Goal: Information Seeking & Learning: Learn about a topic

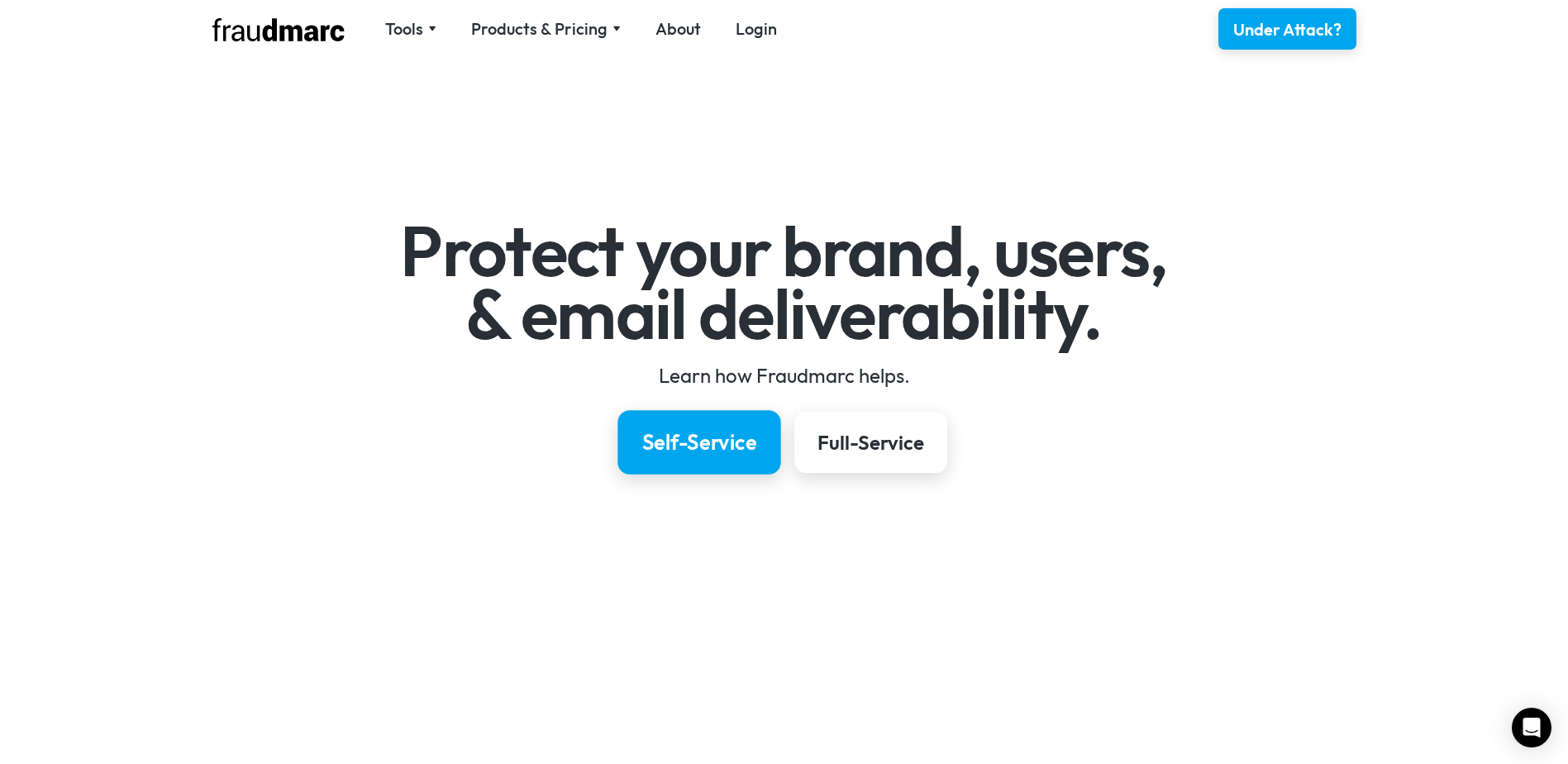
click at [650, 457] on link "Self-Service" at bounding box center [699, 443] width 163 height 65
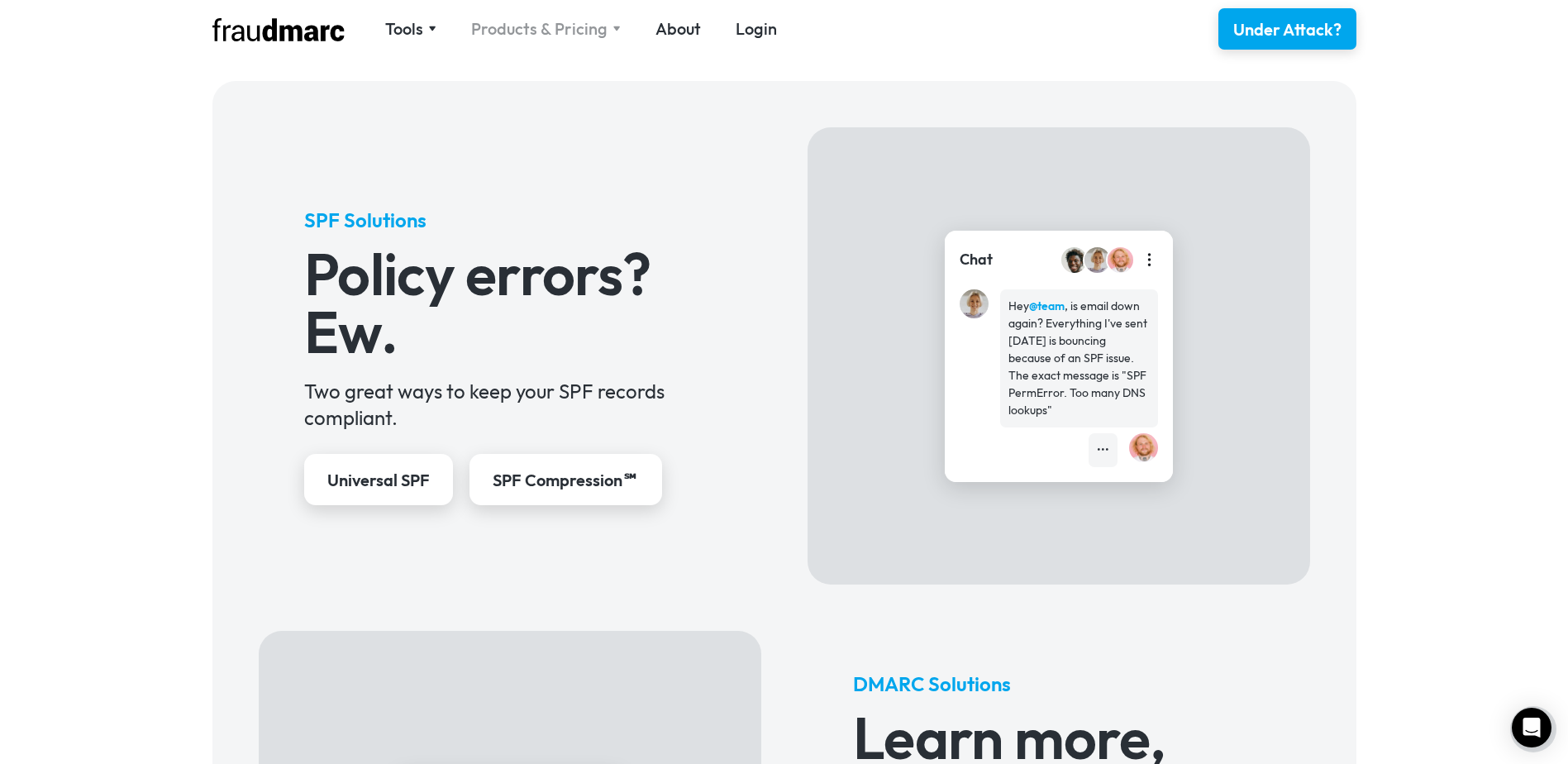
click at [562, 27] on div "Products & Pricing" at bounding box center [539, 29] width 136 height 23
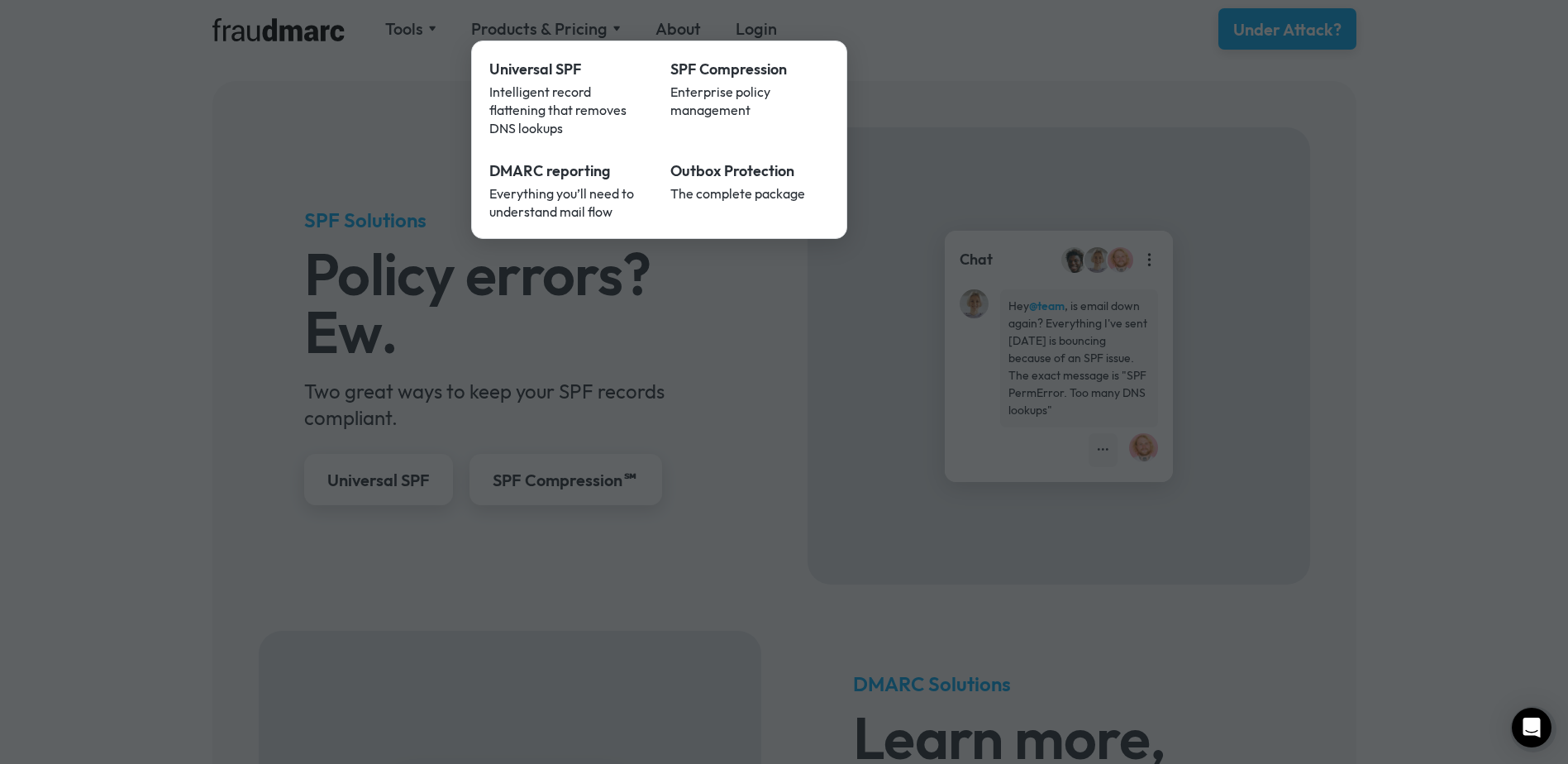
click at [509, 24] on div at bounding box center [784, 382] width 1568 height 764
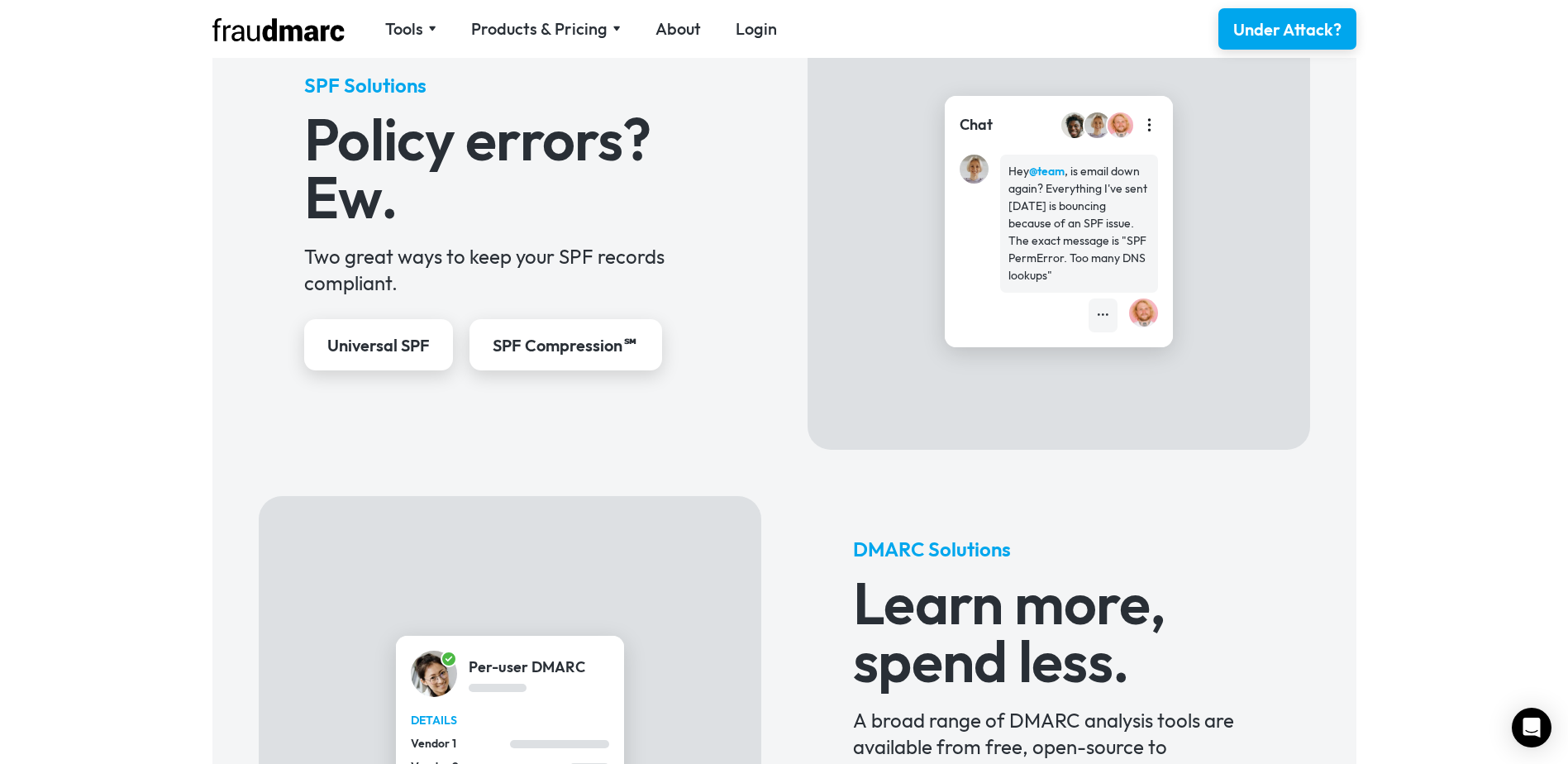
scroll to position [737, 0]
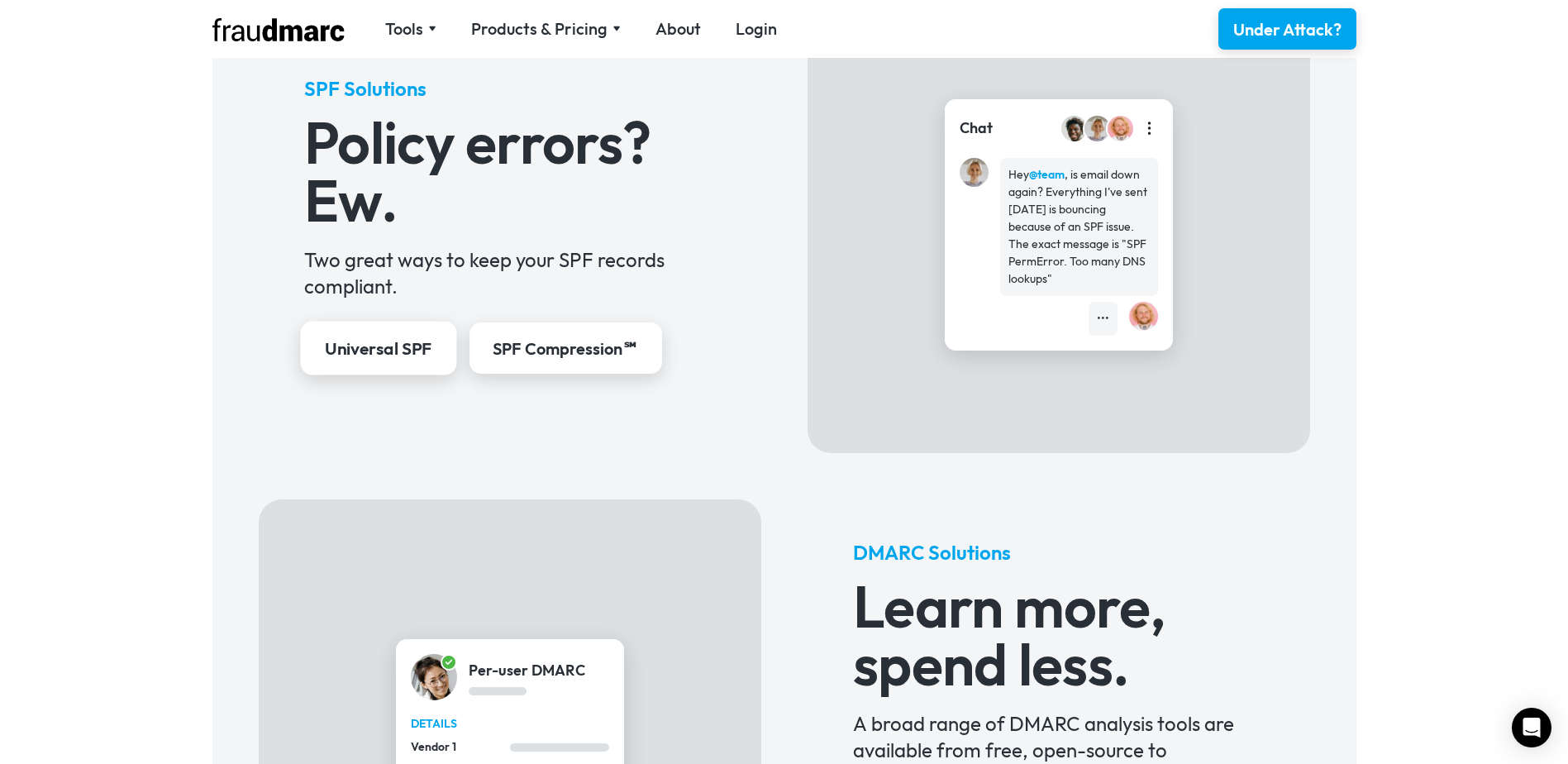
click at [379, 352] on div "Universal SPF" at bounding box center [378, 349] width 108 height 24
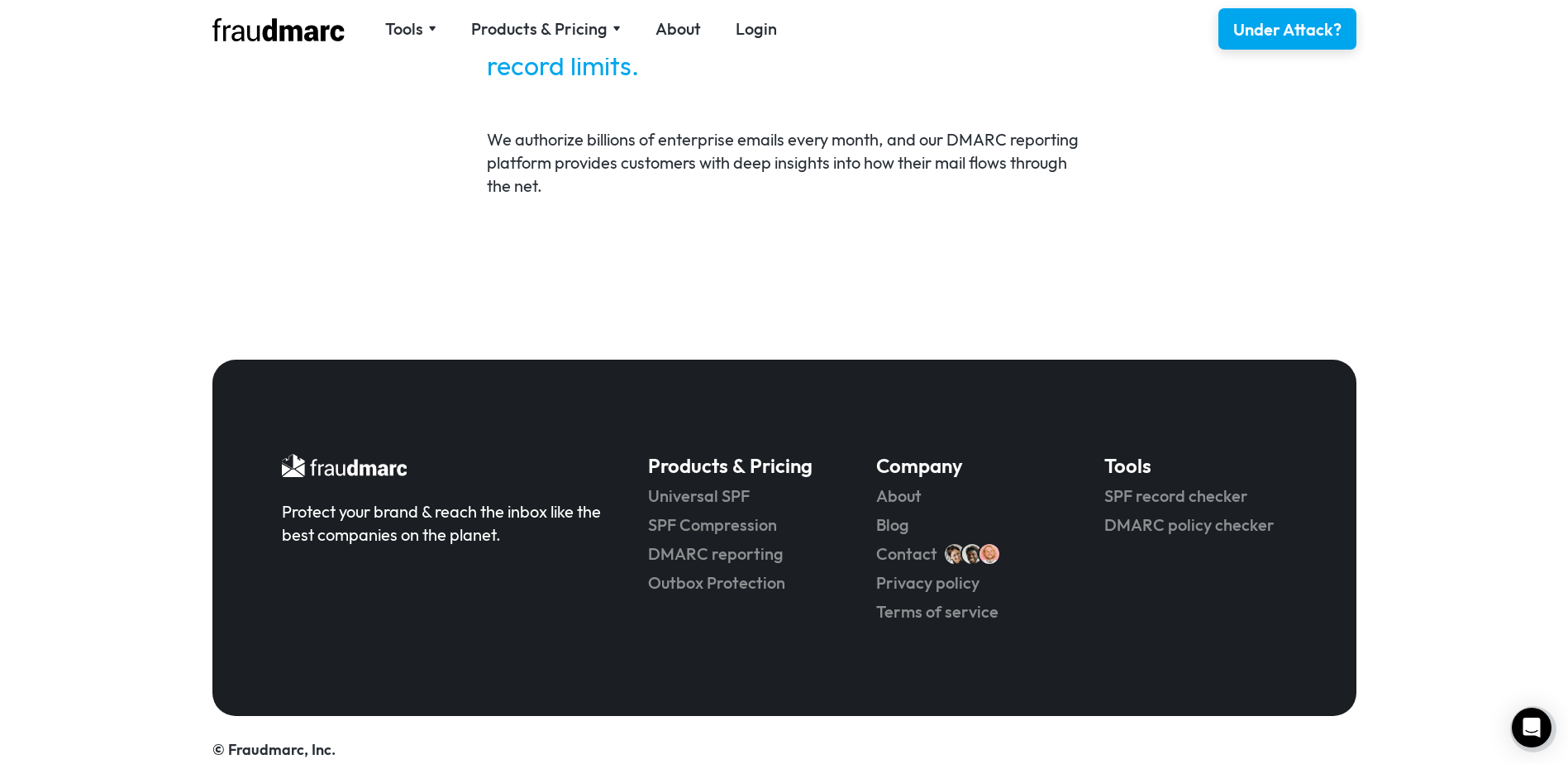
scroll to position [3474, 0]
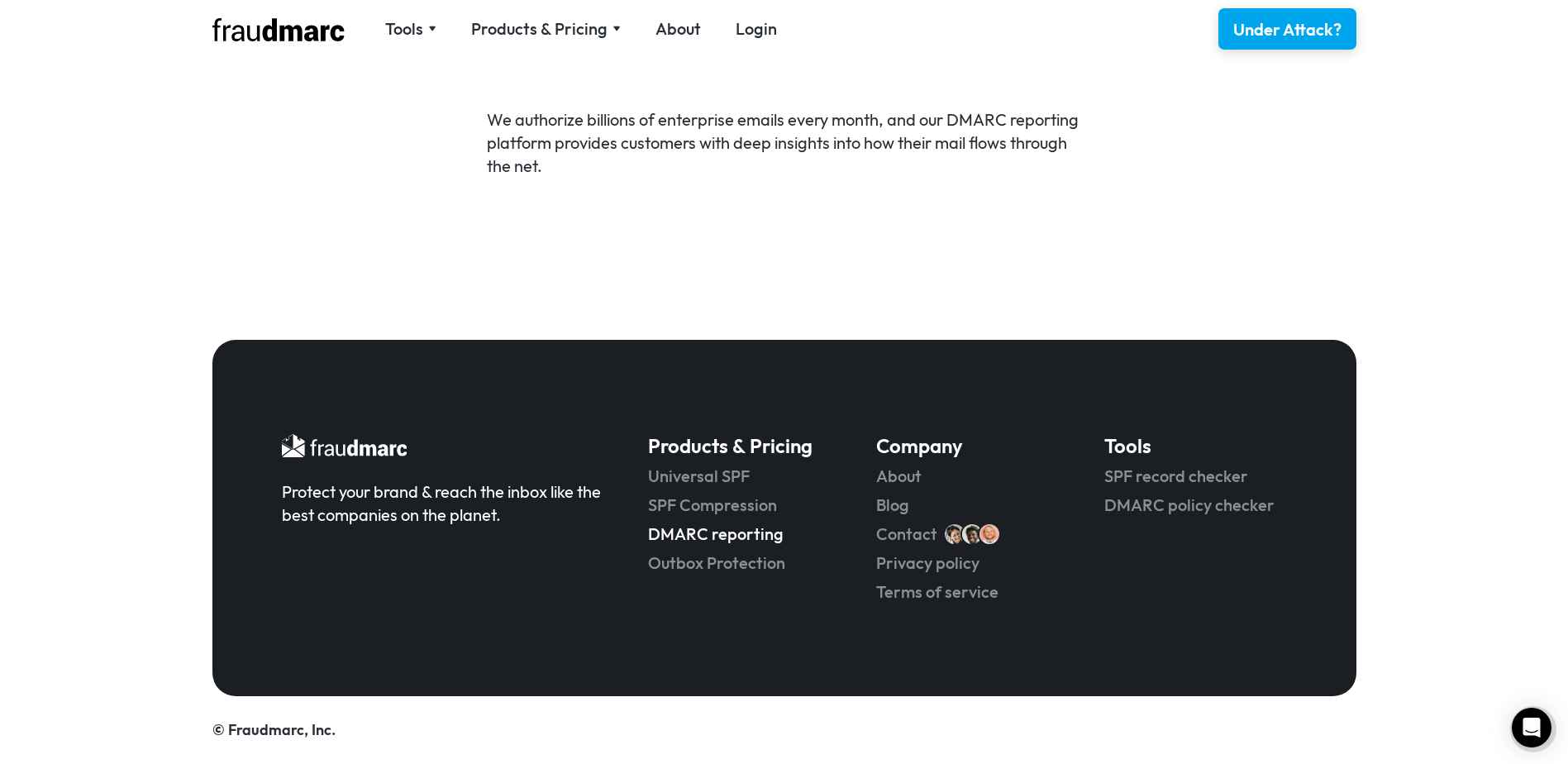
click at [712, 533] on link "DMARC reporting" at bounding box center [739, 534] width 182 height 23
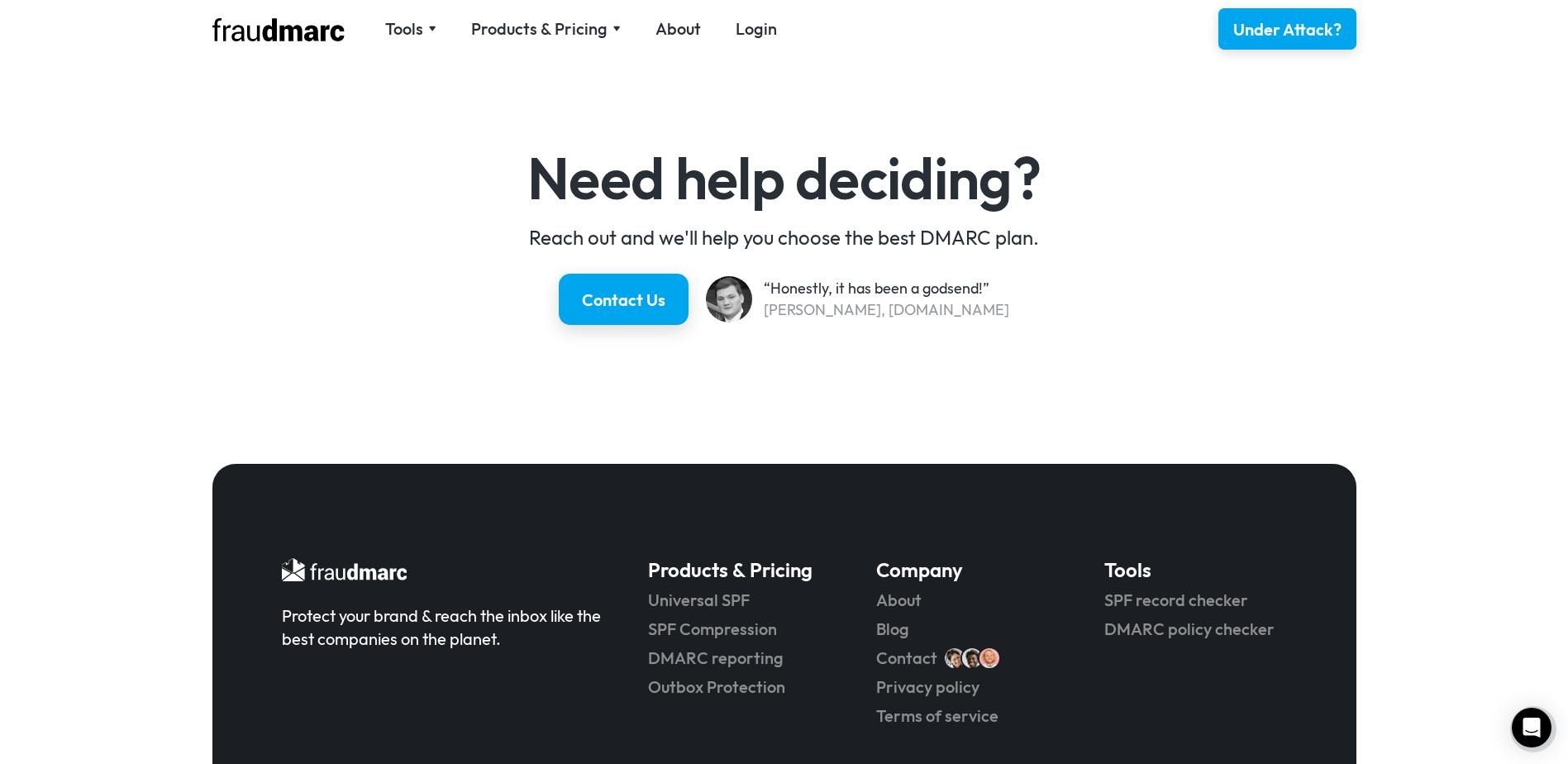
scroll to position [3078, 0]
